Goal: Task Accomplishment & Management: Manage account settings

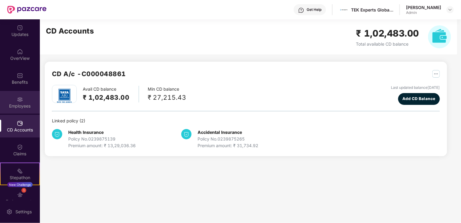
click at [19, 102] on img at bounding box center [20, 99] width 6 height 6
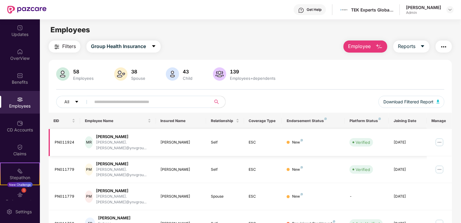
click at [438, 139] on img at bounding box center [440, 142] width 10 height 10
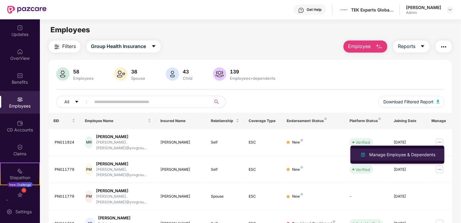
click at [402, 153] on div "Manage Employee & Dependents" at bounding box center [402, 154] width 69 height 7
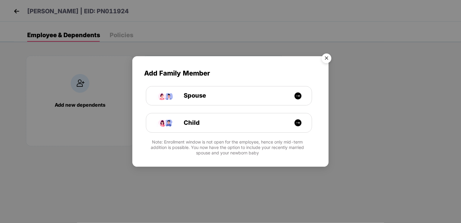
click at [326, 58] on img "Close" at bounding box center [326, 59] width 17 height 17
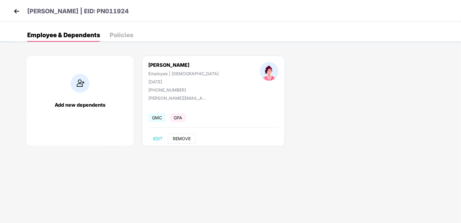
click at [183, 136] on span "REMOVE" at bounding box center [182, 138] width 18 height 5
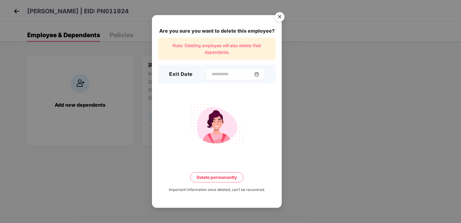
click at [259, 74] on img at bounding box center [256, 74] width 5 height 5
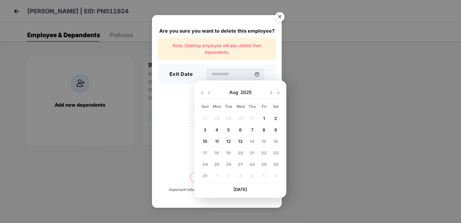
click at [243, 127] on div "6" at bounding box center [240, 129] width 9 height 9
type input "**********"
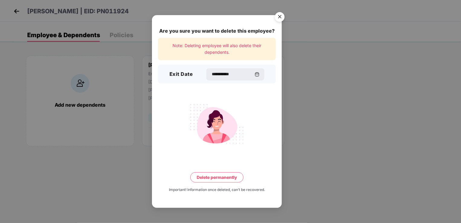
click at [225, 178] on button "Delete permanently" at bounding box center [216, 177] width 53 height 10
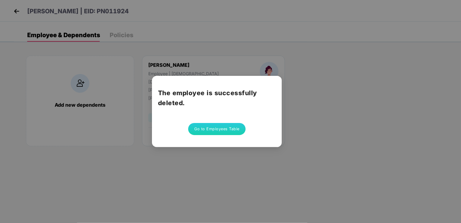
click at [222, 128] on button "Go to Employees Table" at bounding box center [216, 129] width 57 height 12
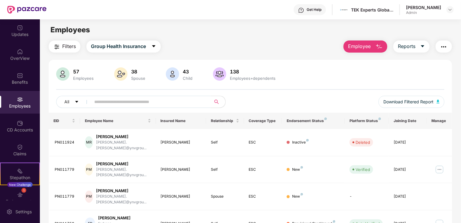
click at [126, 102] on input "text" at bounding box center [148, 101] width 108 height 9
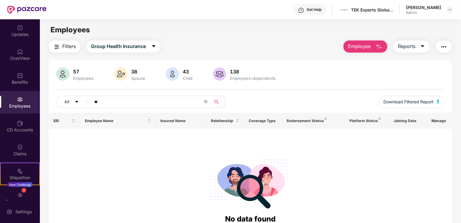
type input "*"
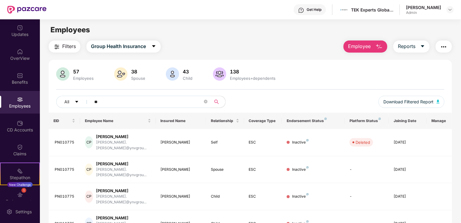
type input "*"
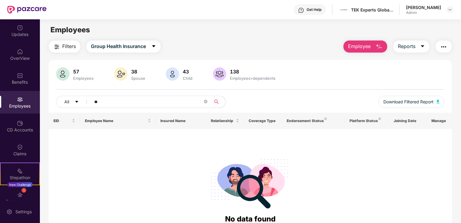
type input "*"
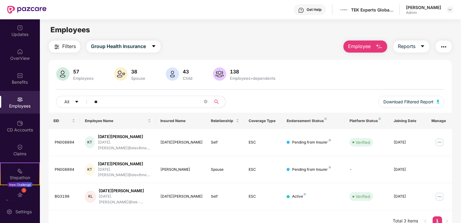
type input "*"
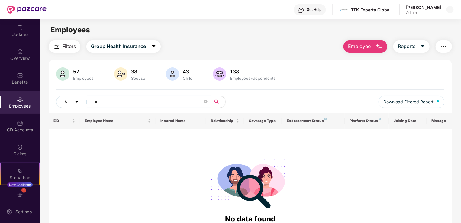
type input "*"
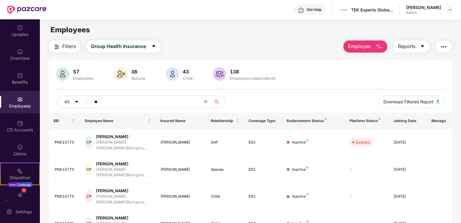
type input "*"
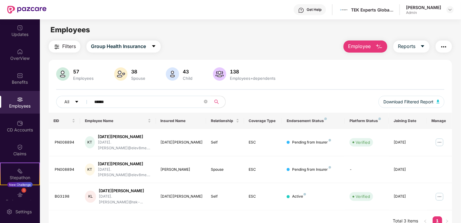
click at [186, 209] on div "EID Employee Name Insured Name Relationship Coverage Type Endorsement Status Pl…" at bounding box center [250, 172] width 403 height 119
click at [99, 102] on input "******" at bounding box center [148, 101] width 108 height 9
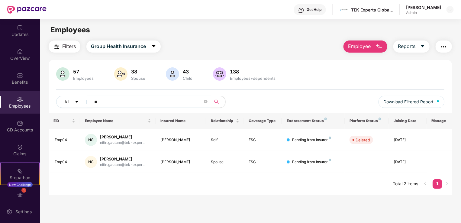
type input "*"
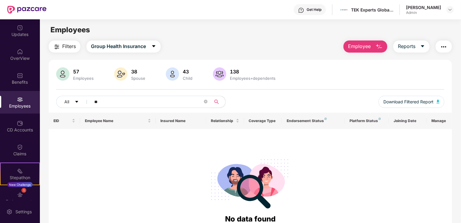
type input "*"
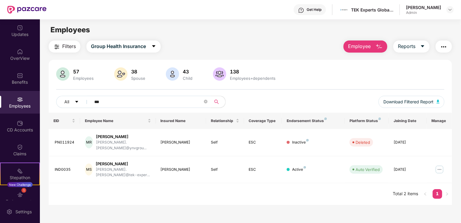
click at [95, 102] on input "***" at bounding box center [148, 101] width 108 height 9
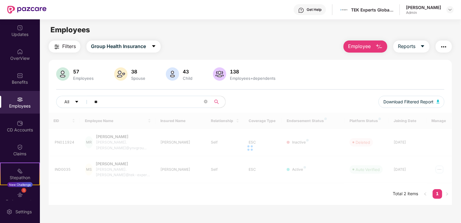
type input "*"
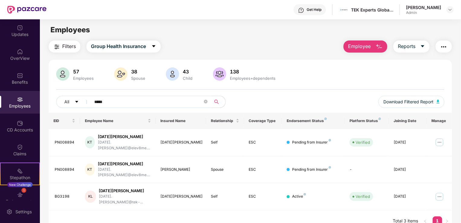
type input "*****"
click at [438, 140] on img at bounding box center [440, 142] width 10 height 10
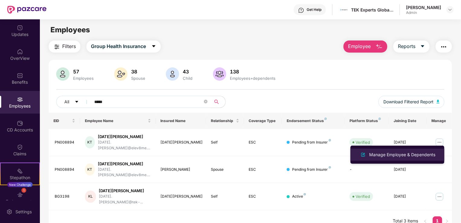
click at [412, 155] on div "Manage Employee & Dependents" at bounding box center [402, 154] width 69 height 7
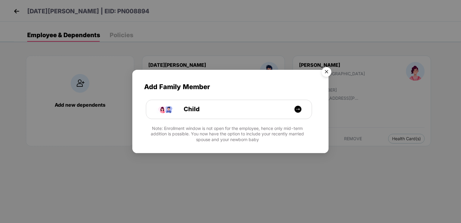
click at [327, 73] on img "Close" at bounding box center [326, 72] width 17 height 17
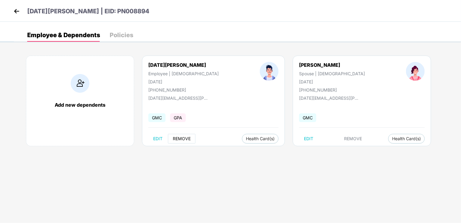
click at [188, 137] on span "REMOVE" at bounding box center [182, 138] width 18 height 5
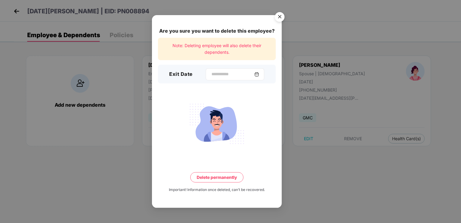
click at [259, 74] on img at bounding box center [256, 74] width 5 height 5
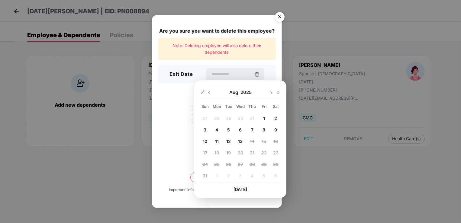
click at [209, 94] on img at bounding box center [209, 92] width 5 height 5
click at [322, 169] on div "Are you sure you want to delete this employee? Note: Deleting employee will als…" at bounding box center [230, 111] width 461 height 223
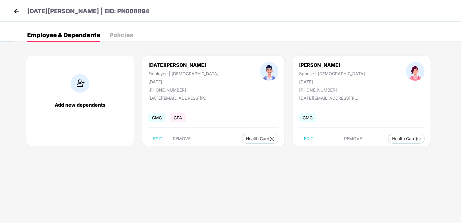
click at [18, 11] on img at bounding box center [16, 11] width 9 height 9
